Goal: Complete application form

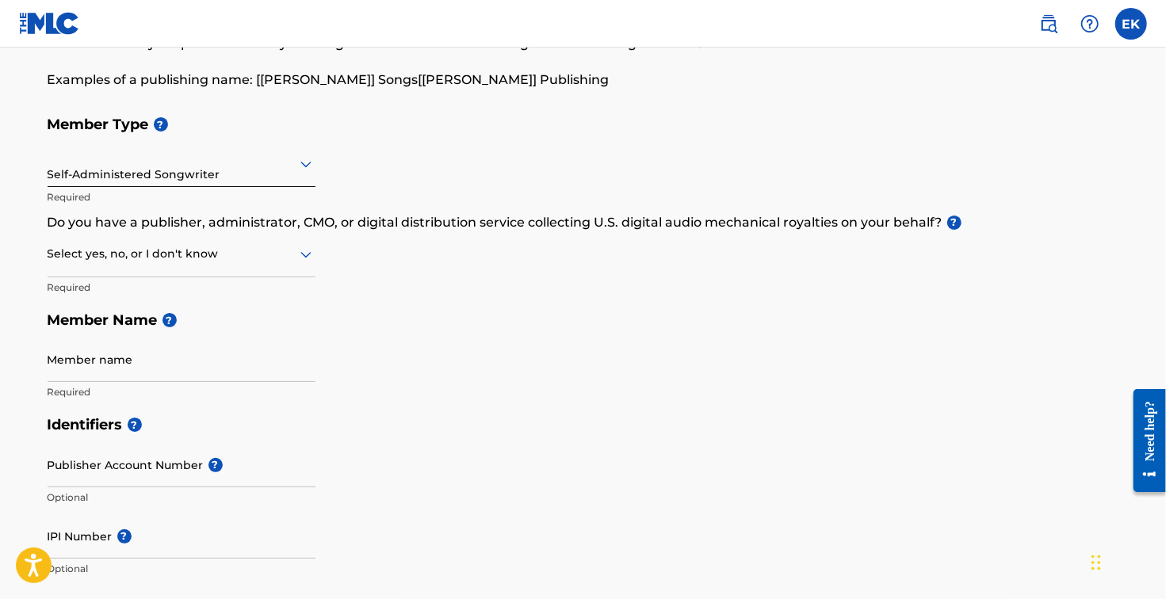
scroll to position [136, 0]
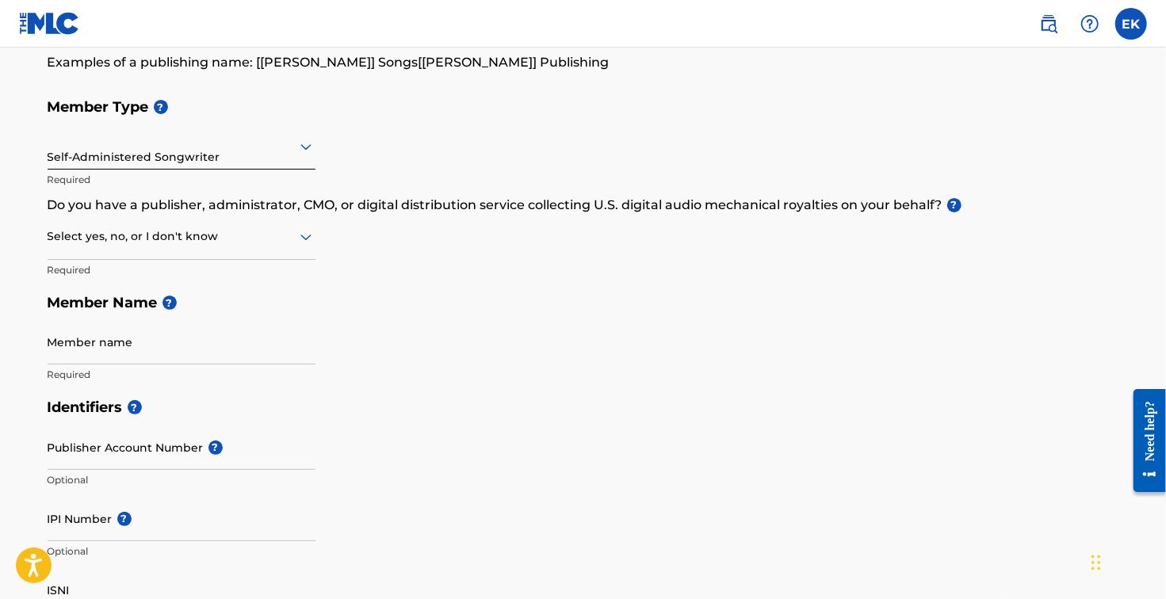
click at [264, 242] on div at bounding box center [182, 237] width 268 height 20
click at [265, 242] on div at bounding box center [182, 237] width 268 height 20
click at [266, 243] on div at bounding box center [182, 237] width 268 height 20
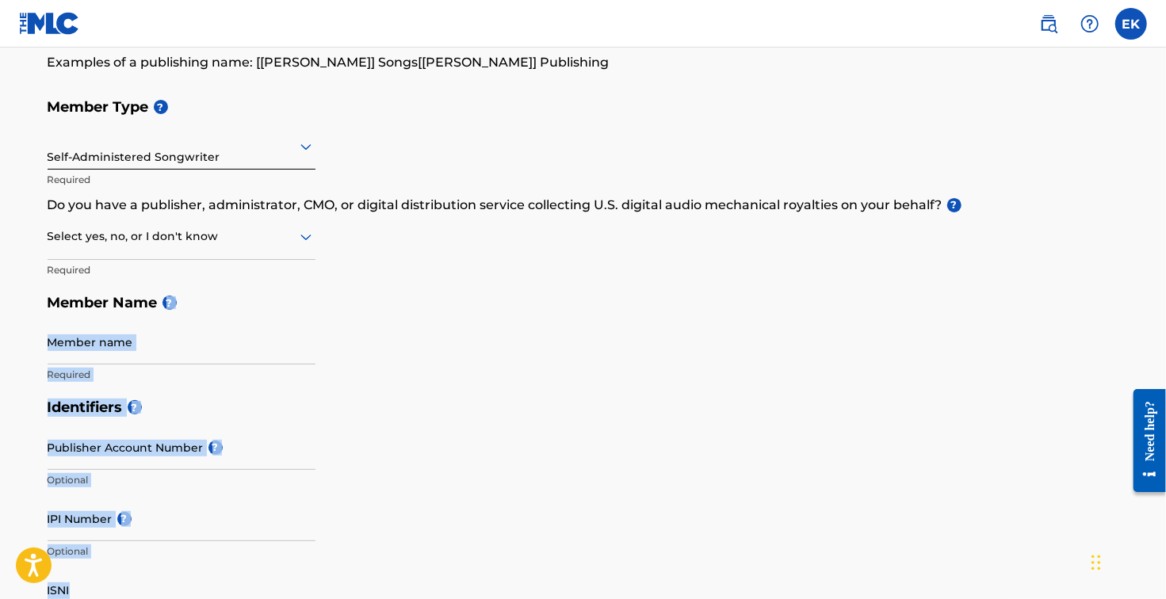
drag, startPoint x: 780, startPoint y: 579, endPoint x: 839, endPoint y: 90, distance: 491.7
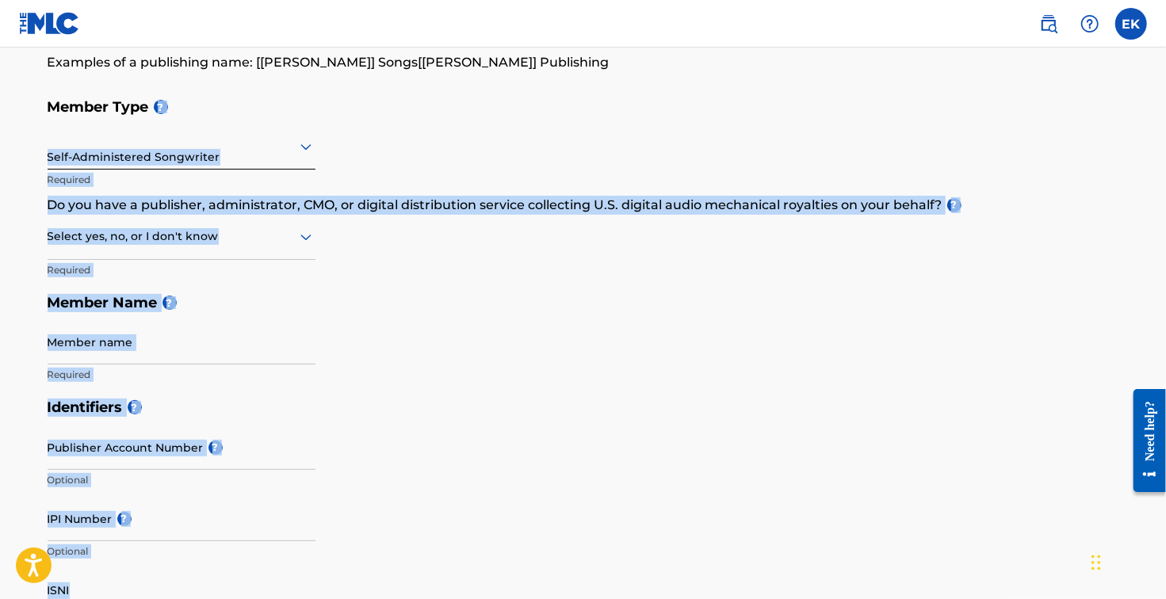
click at [395, 296] on h5 "Member Name ?" at bounding box center [584, 303] width 1072 height 34
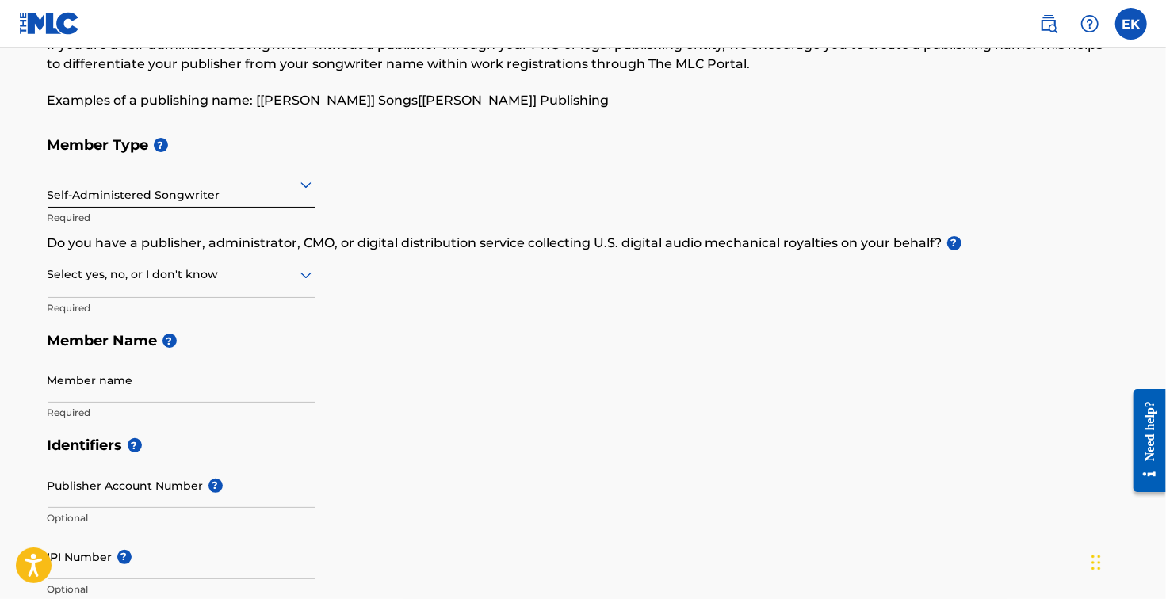
scroll to position [99, 0]
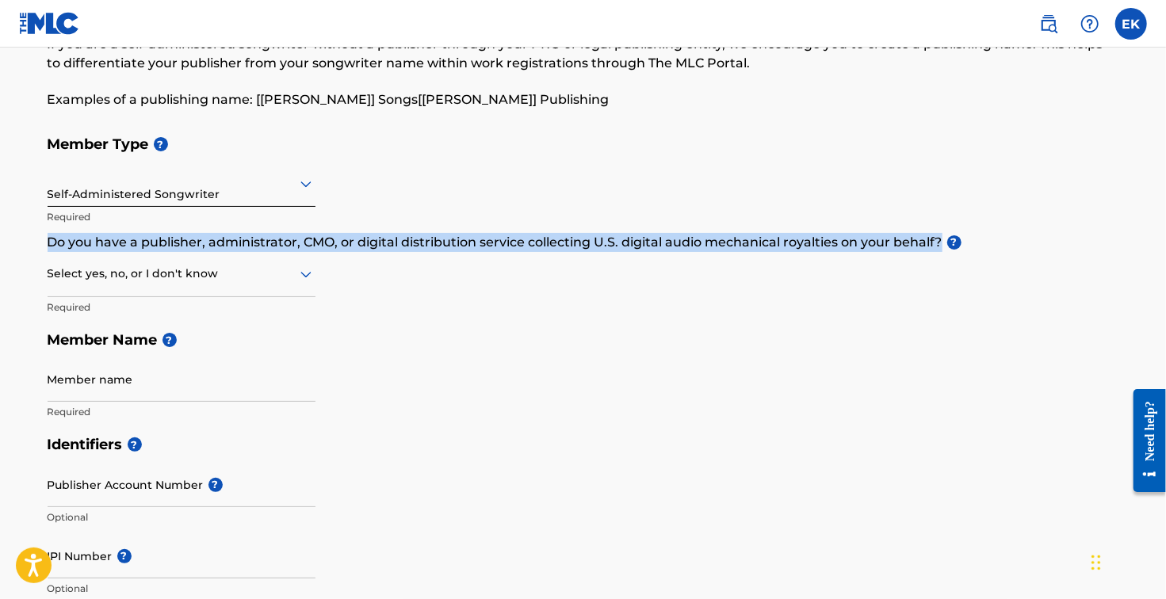
drag, startPoint x: 48, startPoint y: 241, endPoint x: 1056, endPoint y: 237, distance: 1008.1
click at [1056, 237] on p "Do you have a publisher, administrator, CMO, or digital distribution service co…" at bounding box center [584, 242] width 1072 height 19
copy p "Do you have a publisher, administrator, CMO, or digital distribution service co…"
